Goal: Transaction & Acquisition: Book appointment/travel/reservation

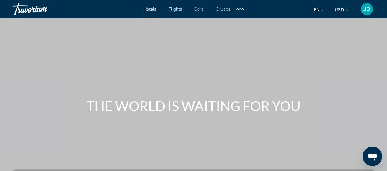
click at [150, 8] on span "Hotels" at bounding box center [150, 9] width 13 height 5
click at [149, 8] on span "Hotels" at bounding box center [150, 9] width 13 height 5
click at [151, 8] on span "Hotels" at bounding box center [150, 9] width 13 height 5
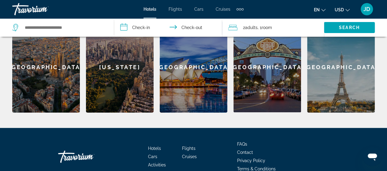
scroll to position [238, 0]
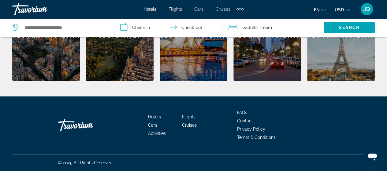
click at [155, 116] on span "Hotels" at bounding box center [154, 116] width 13 height 5
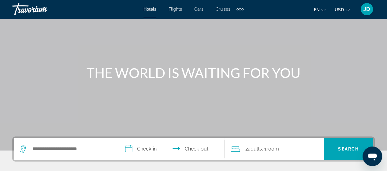
scroll to position [114, 0]
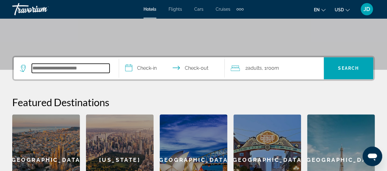
click at [62, 66] on input "Search widget" at bounding box center [71, 68] width 78 height 9
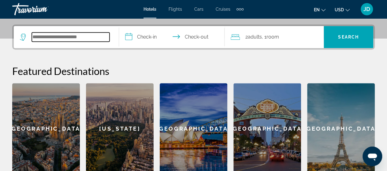
scroll to position [149, 0]
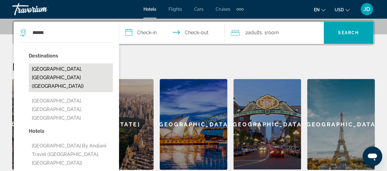
click at [53, 68] on button "[GEOGRAPHIC_DATA], [GEOGRAPHIC_DATA] ([GEOGRAPHIC_DATA])" at bounding box center [71, 77] width 84 height 29
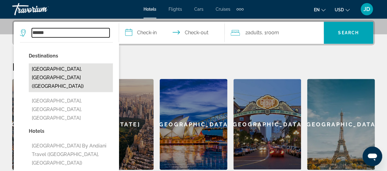
type input "**********"
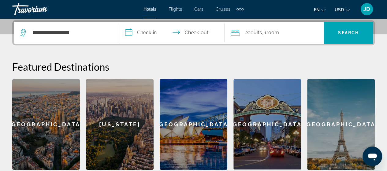
click at [146, 33] on input "**********" at bounding box center [173, 34] width 108 height 24
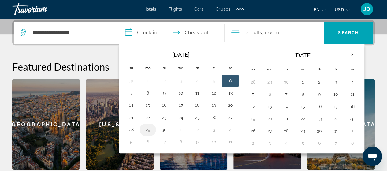
click at [147, 127] on button "29" at bounding box center [148, 129] width 10 height 9
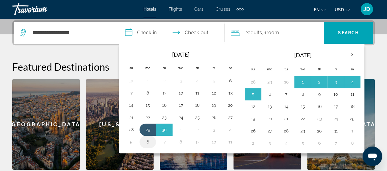
click at [149, 142] on button "6" at bounding box center [148, 142] width 10 height 9
type input "**********"
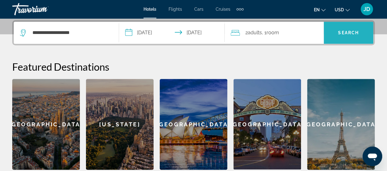
click at [348, 34] on span "Search" at bounding box center [348, 32] width 21 height 5
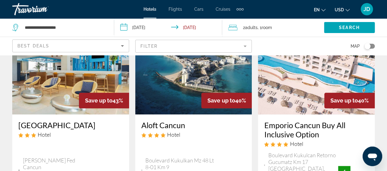
scroll to position [338, 0]
